Goal: Information Seeking & Learning: Learn about a topic

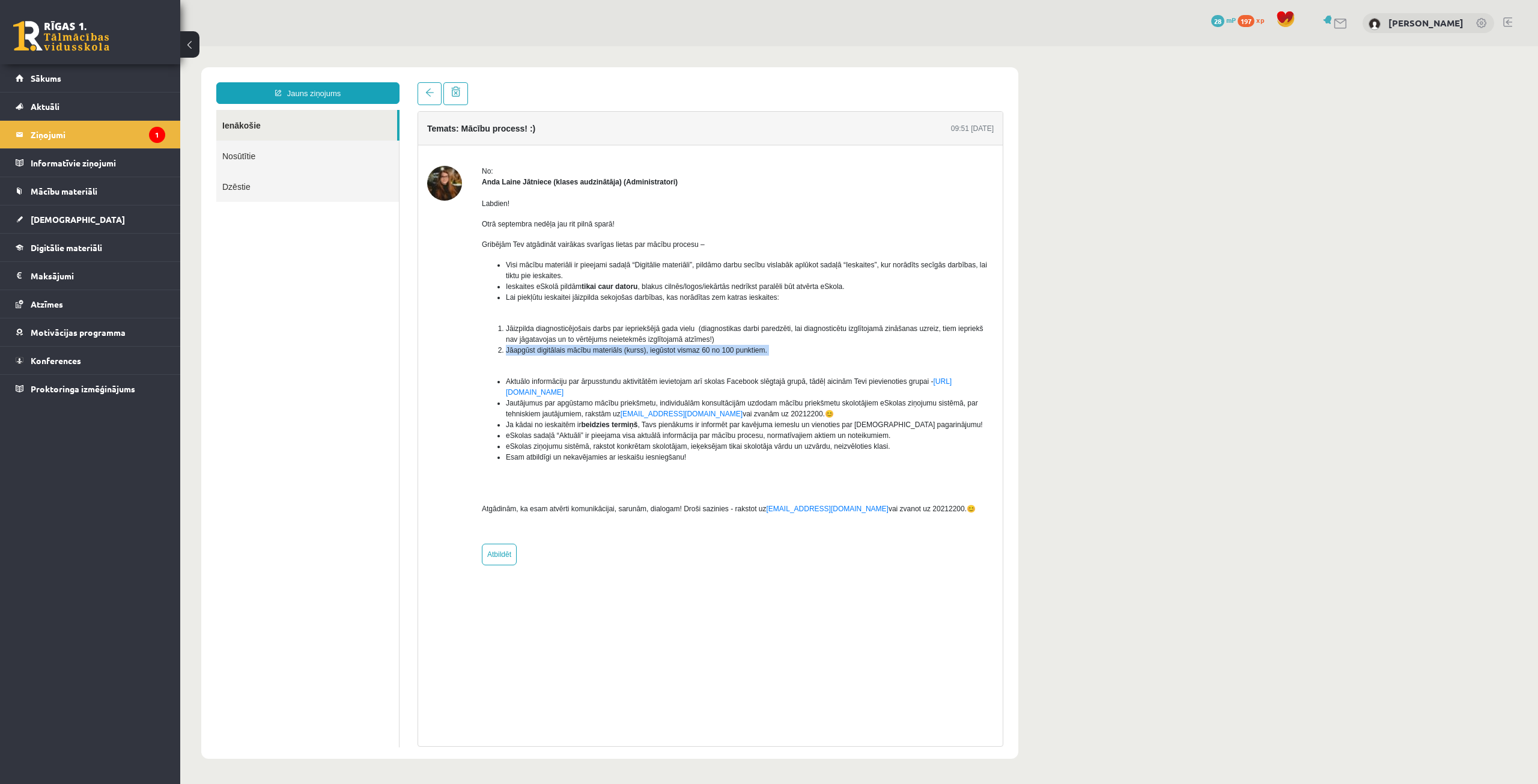
drag, startPoint x: 505, startPoint y: 352, endPoint x: 557, endPoint y: 359, distance: 52.5
click at [557, 359] on ol "Jāizpilda diagnosticējošais darbs par iepriekšējā gada vielu (diagnostikas darb…" at bounding box center [737, 345] width 512 height 43
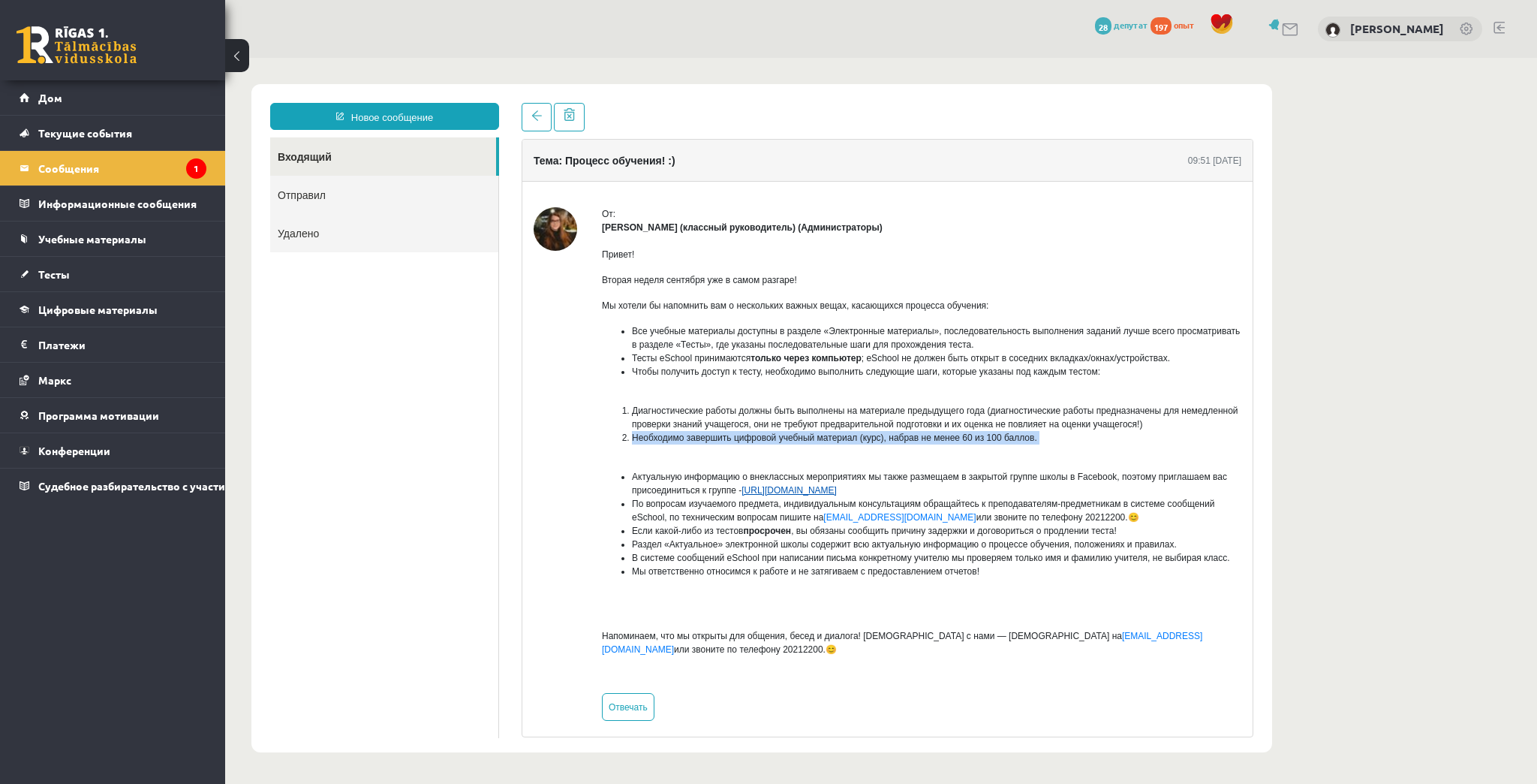
click at [837, 484] on font "[URL][DOMAIN_NAME]" at bounding box center [789, 489] width 95 height 11
click at [39, 124] on link "Текущие события" at bounding box center [113, 132] width 187 height 34
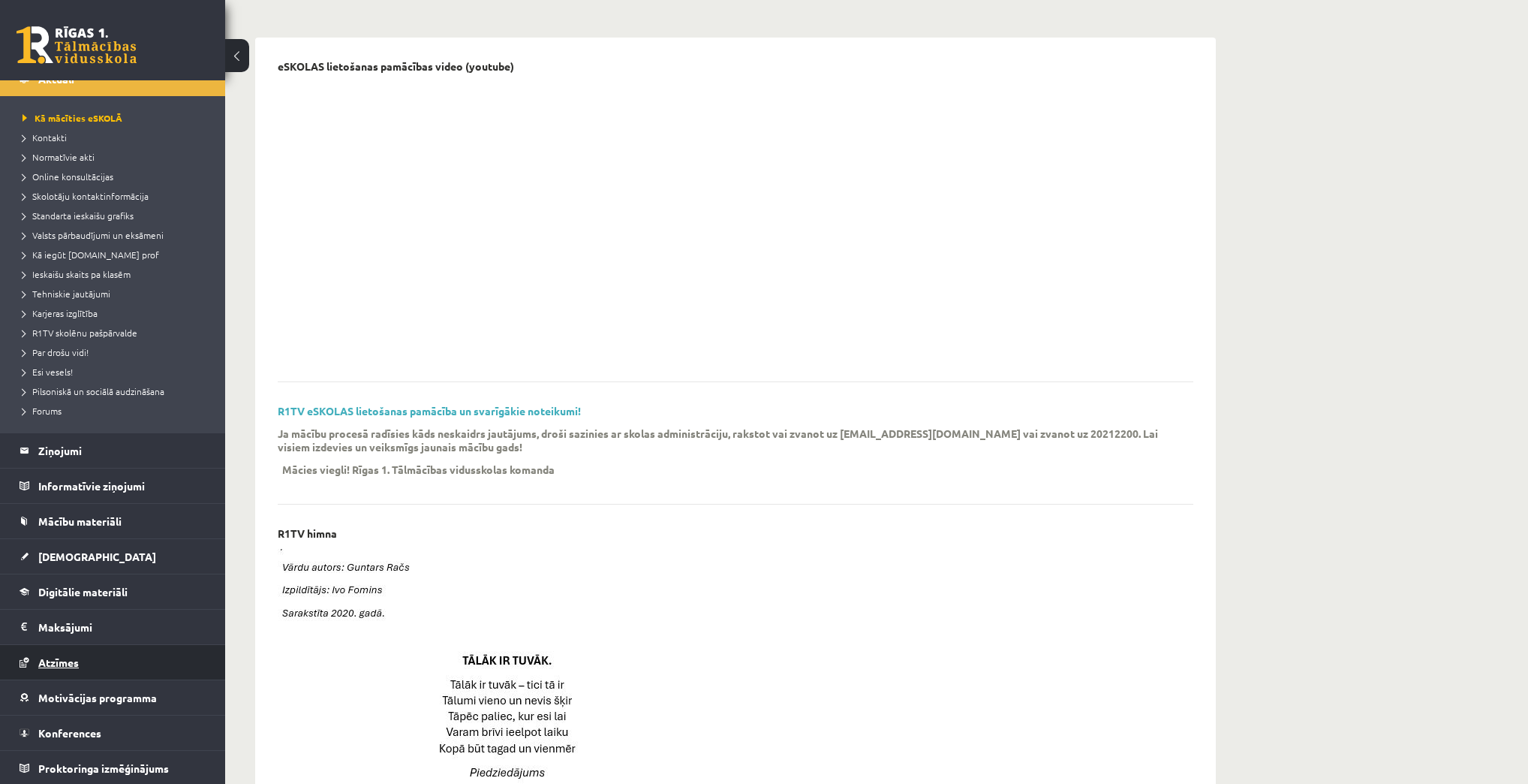
scroll to position [360, 0]
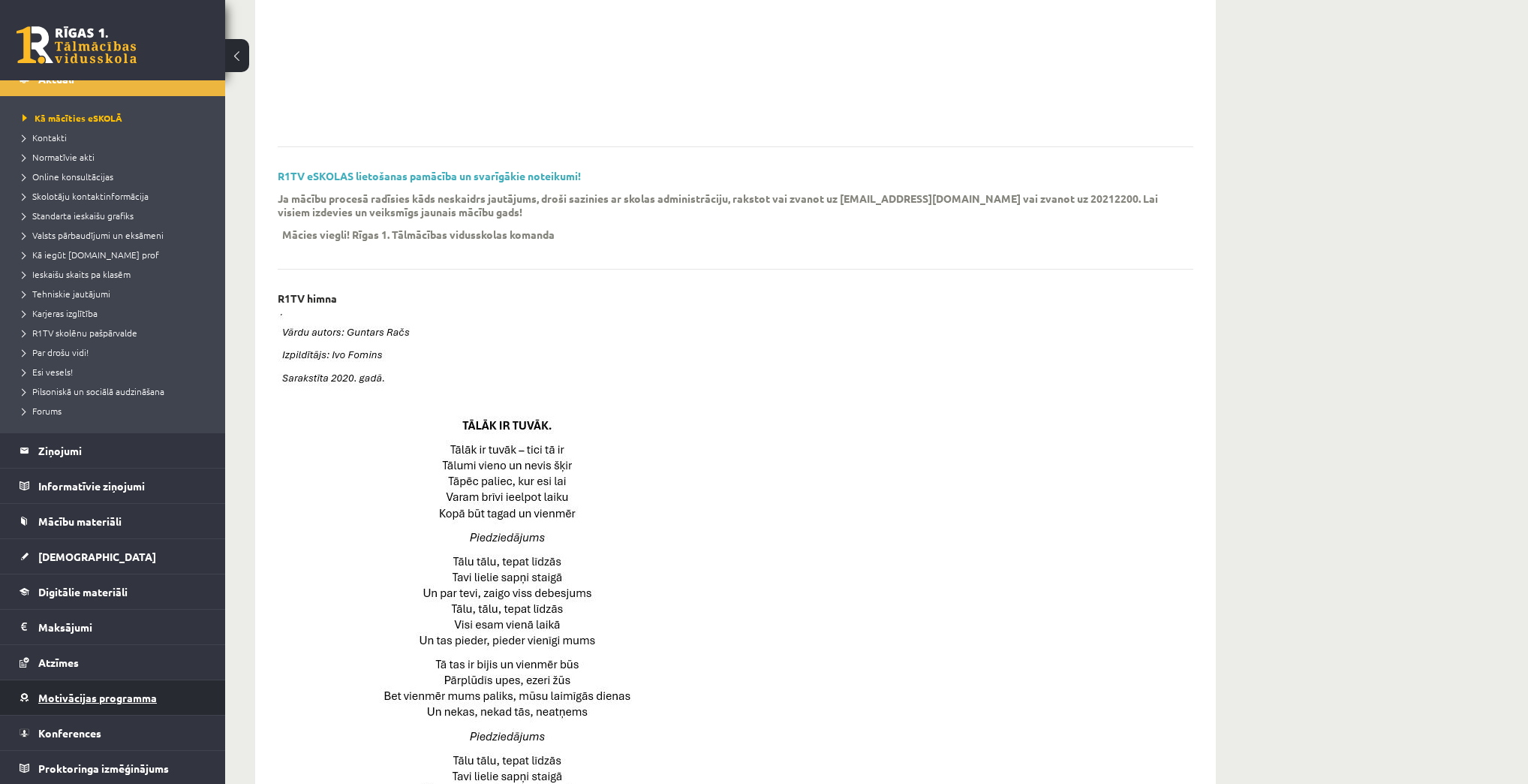
click at [66, 712] on link "Motivācijas programma" at bounding box center [113, 697] width 187 height 34
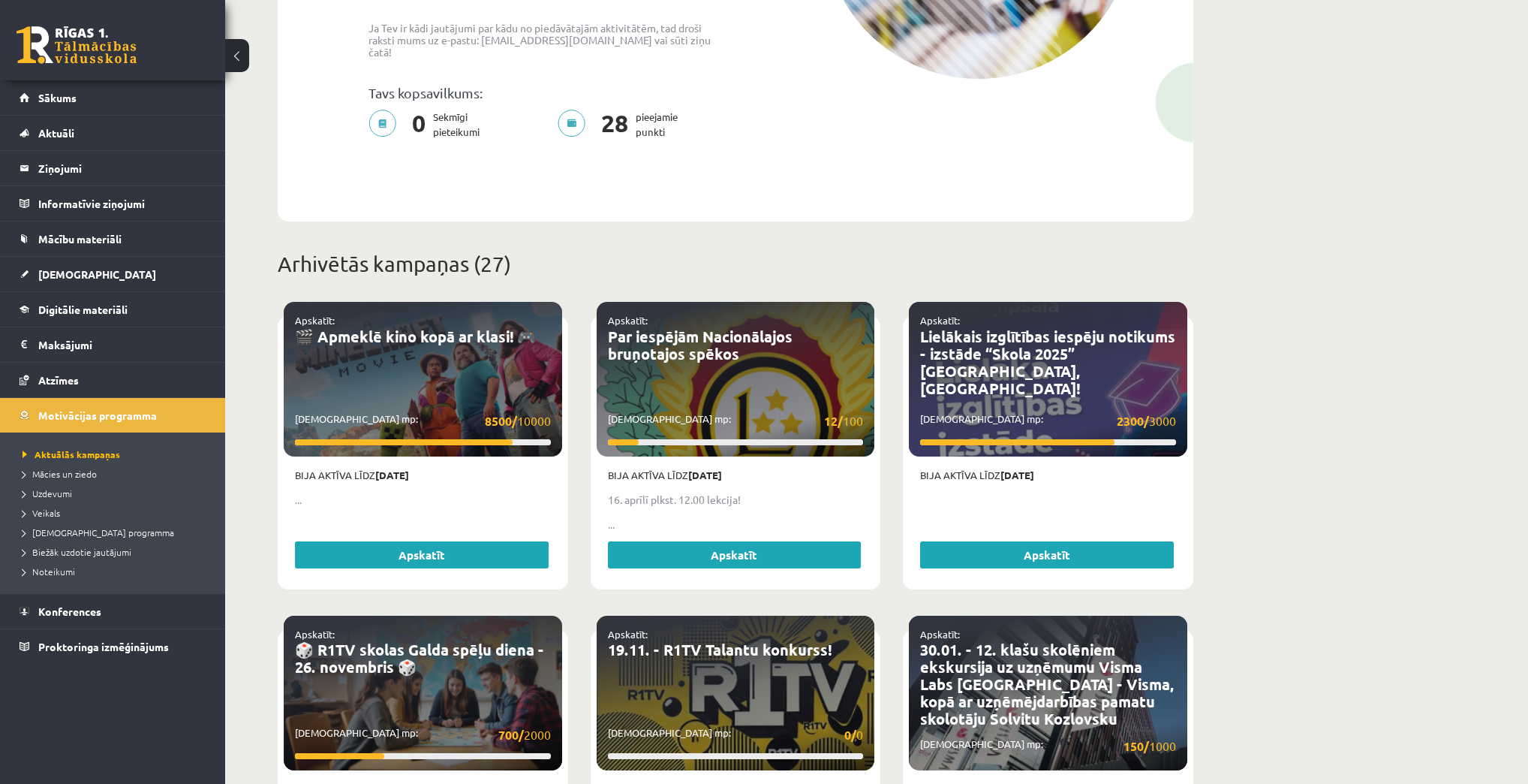
scroll to position [60, 0]
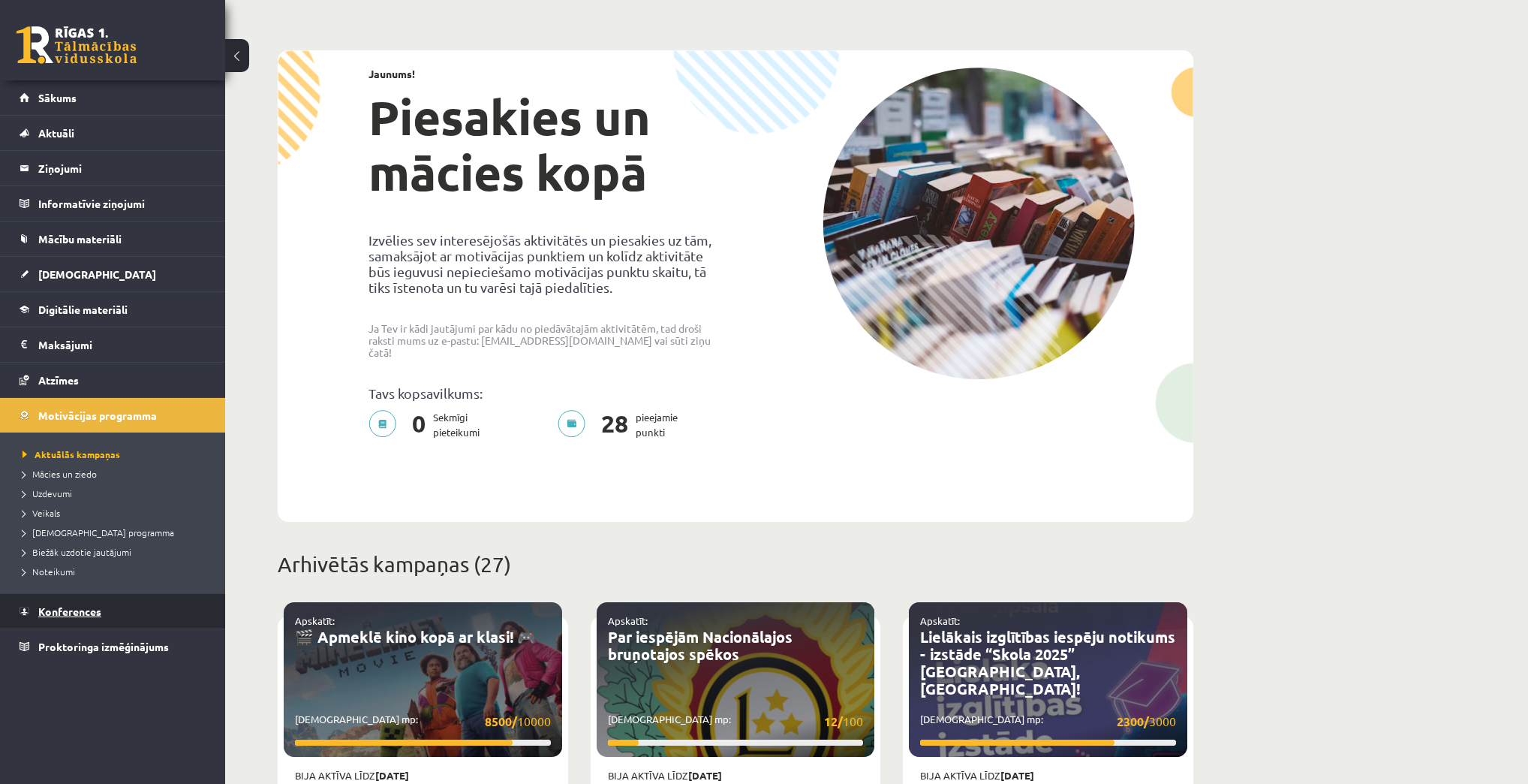
click at [38, 610] on span "Konferences" at bounding box center [69, 611] width 63 height 14
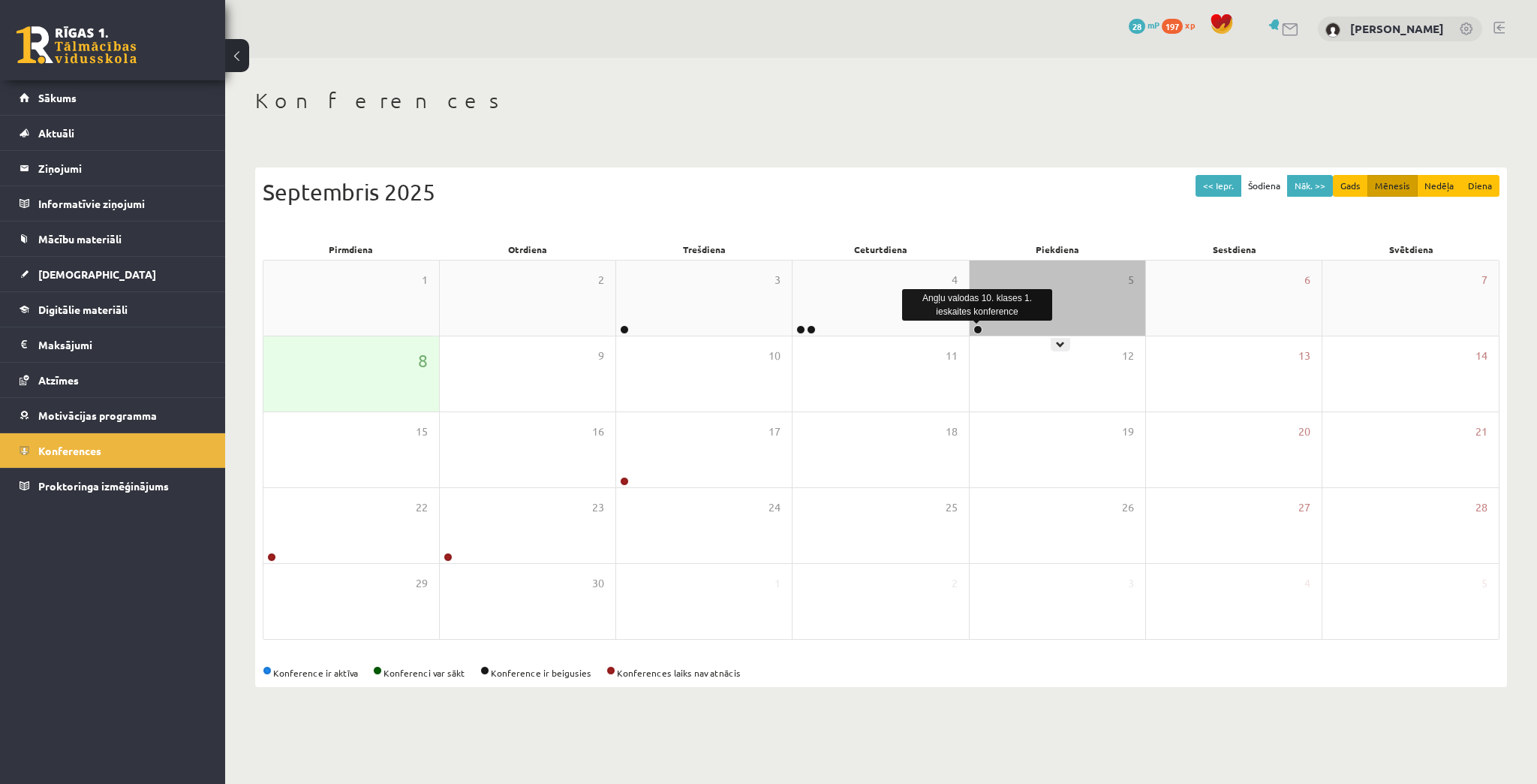
click at [980, 333] on link at bounding box center [978, 329] width 9 height 9
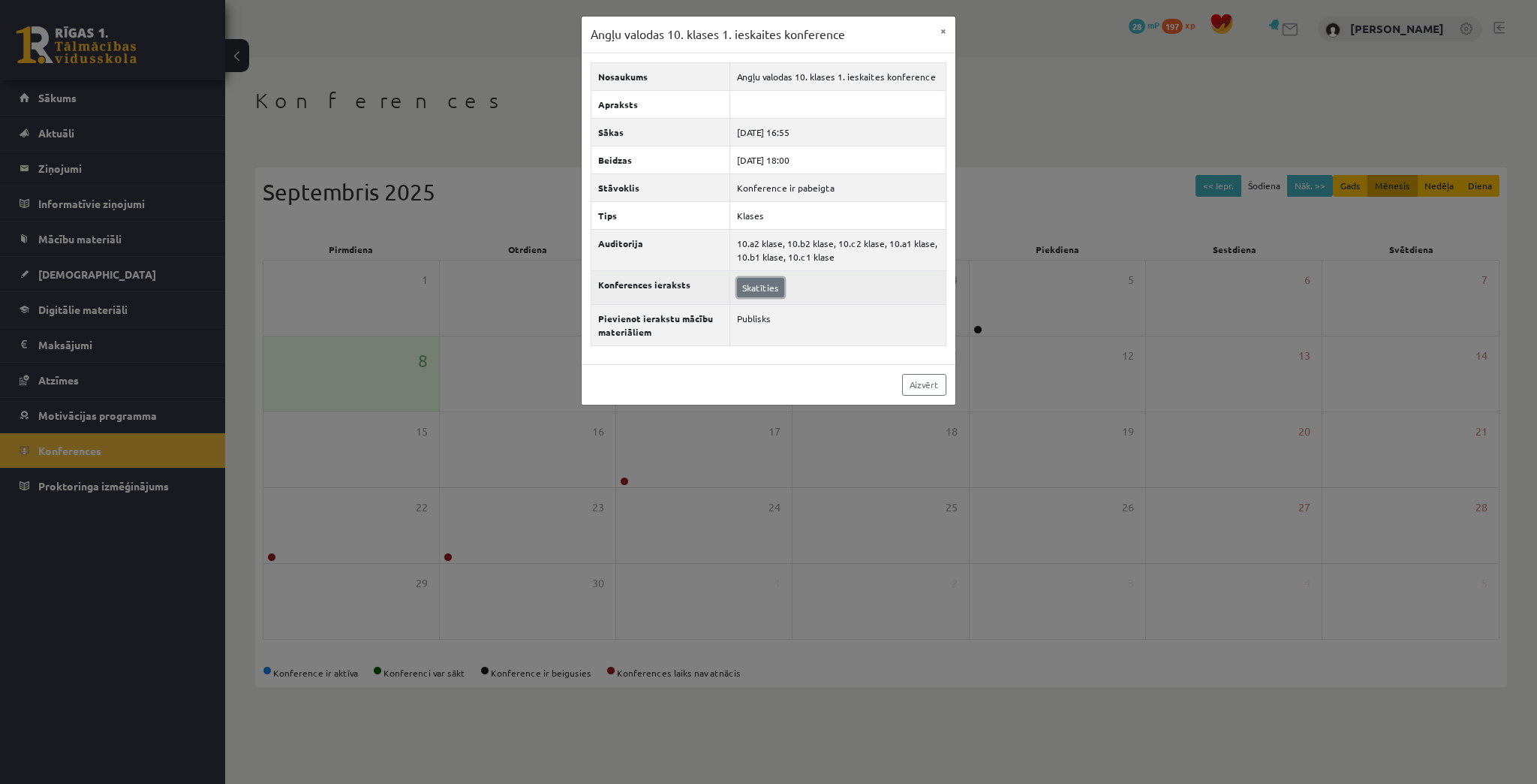
click at [753, 293] on link "Skatīties" at bounding box center [761, 288] width 47 height 20
